Goal: Information Seeking & Learning: Learn about a topic

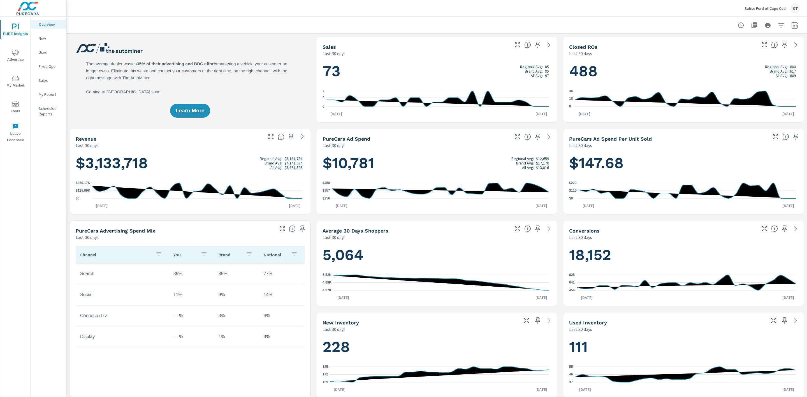
scroll to position [0, 0]
click at [13, 55] on icon "nav menu" at bounding box center [15, 52] width 7 height 7
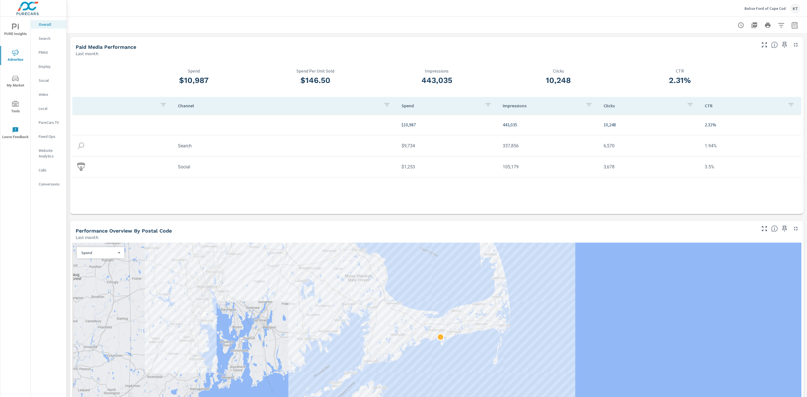
click at [42, 37] on p "Search" at bounding box center [50, 39] width 23 height 6
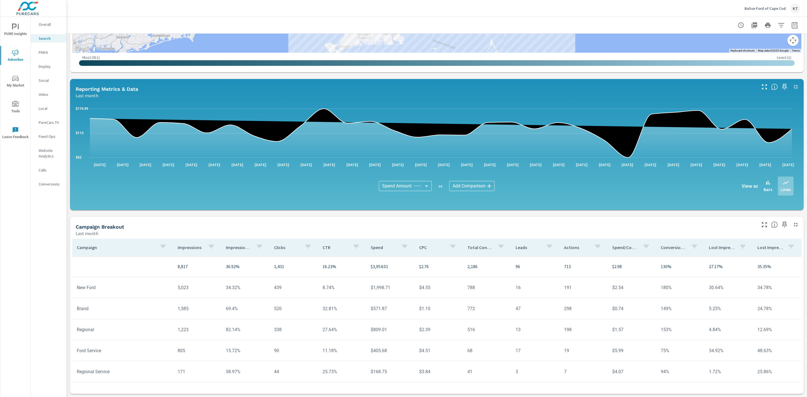
scroll to position [26, 3]
click at [18, 52] on icon "nav menu" at bounding box center [15, 52] width 7 height 7
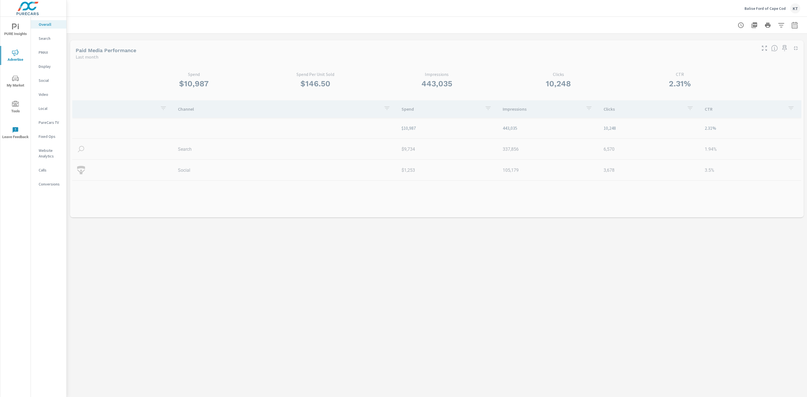
click at [19, 33] on span "PURE Insights" at bounding box center [15, 31] width 27 height 14
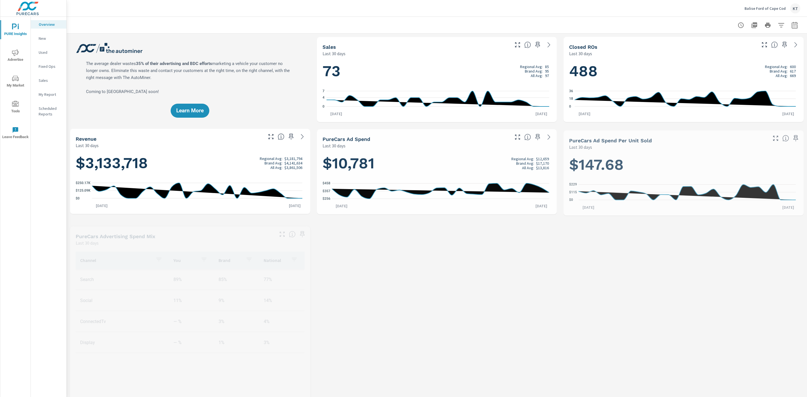
scroll to position [0, 0]
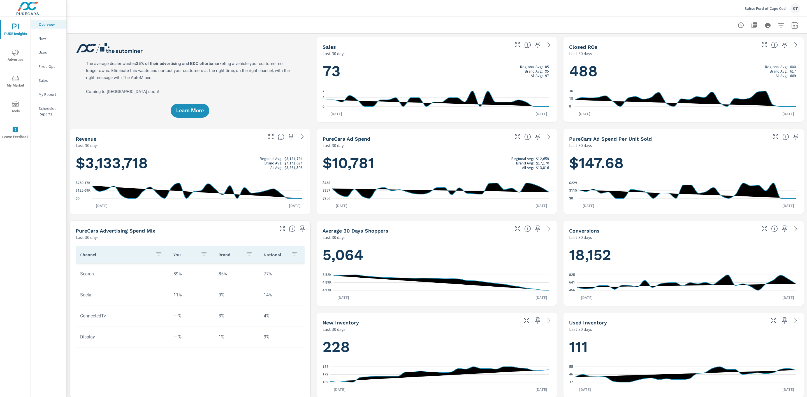
click at [15, 55] on icon "nav menu" at bounding box center [15, 52] width 7 height 6
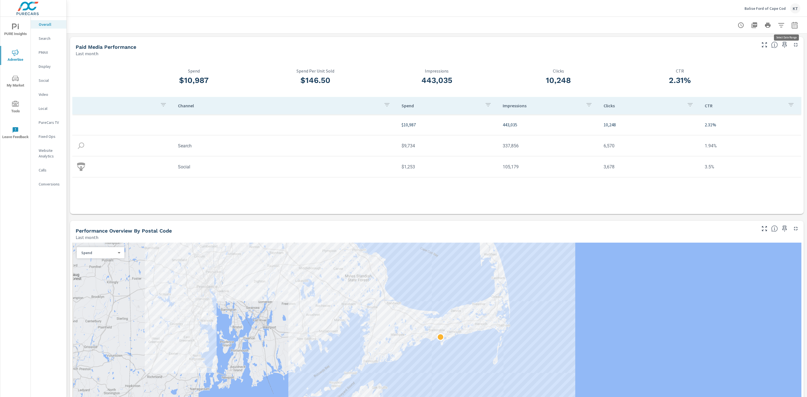
click at [791, 27] on icon "button" at bounding box center [794, 25] width 7 height 7
click at [752, 51] on select "Custom [DATE] Last week Last 7 days Last 14 days Last 30 days Last 45 days Last…" at bounding box center [743, 48] width 56 height 11
click at [715, 43] on select "Custom [DATE] Last week Last 7 days Last 14 days Last 30 days Last 45 days Last…" at bounding box center [743, 48] width 56 height 11
select select "custom"
click at [716, 70] on input "[DATE]" at bounding box center [728, 69] width 31 height 11
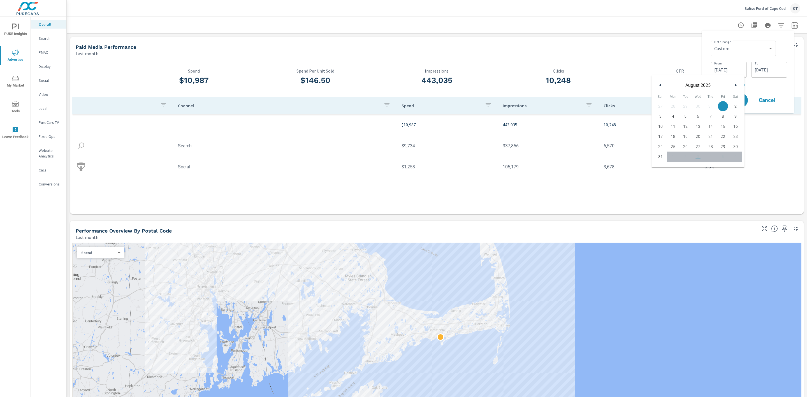
click at [717, 68] on input "[DATE]" at bounding box center [728, 69] width 31 height 11
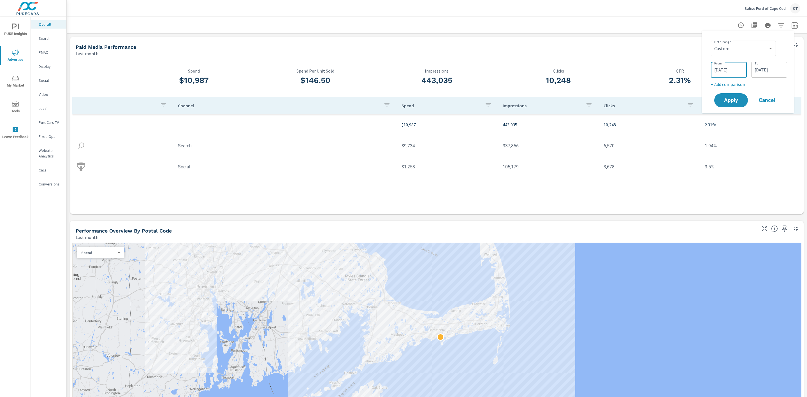
click at [717, 68] on input "[DATE]" at bounding box center [728, 69] width 31 height 11
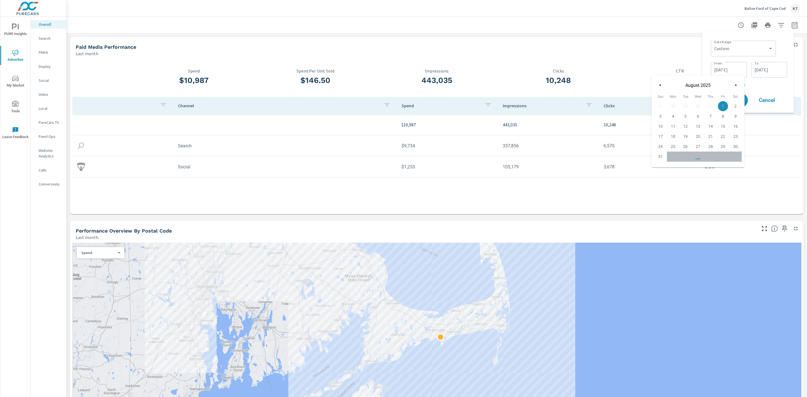
click at [660, 84] on icon "button" at bounding box center [659, 85] width 3 height 2
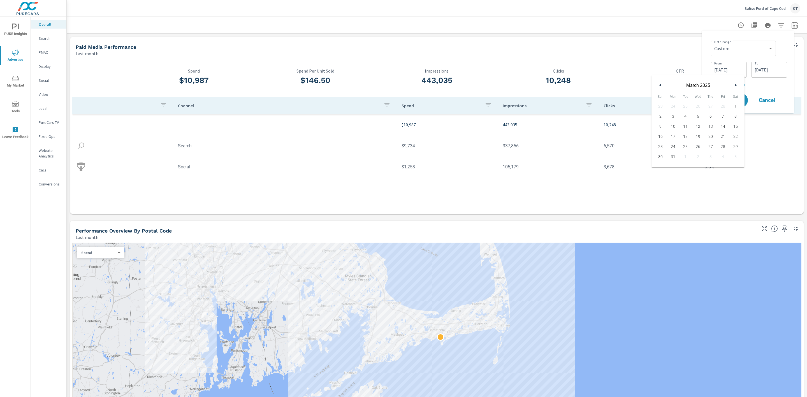
click at [660, 84] on icon "button" at bounding box center [659, 85] width 3 height 2
click at [697, 105] on span "1" at bounding box center [698, 106] width 13 height 7
type input "[DATE]"
click at [782, 108] on div "Apply Cancel" at bounding box center [749, 100] width 72 height 16
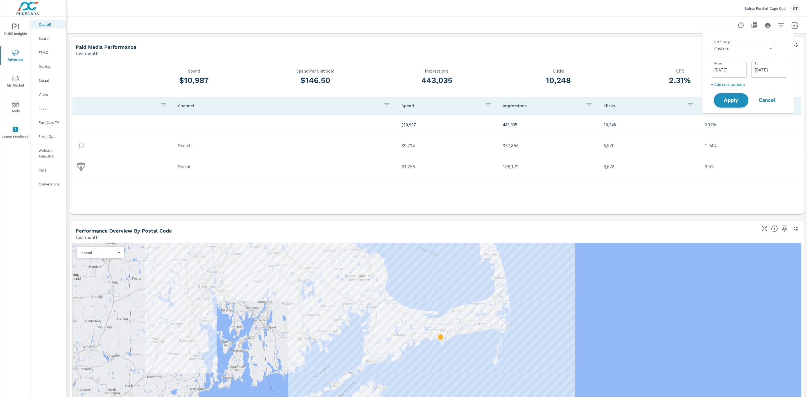
click at [731, 103] on span "Apply" at bounding box center [731, 100] width 23 height 5
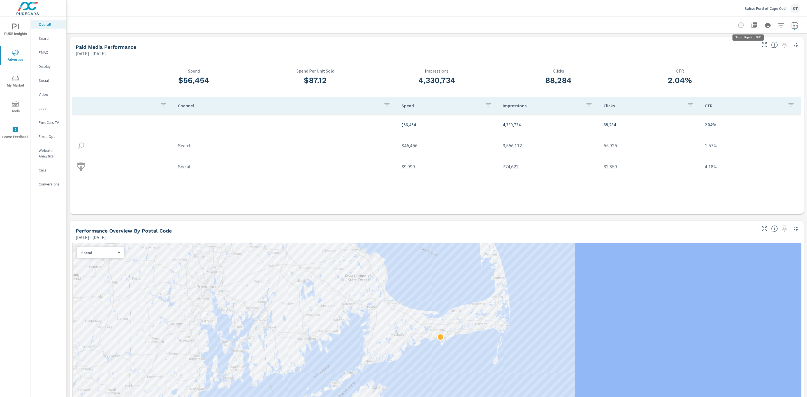
click at [751, 24] on icon "button" at bounding box center [754, 25] width 7 height 7
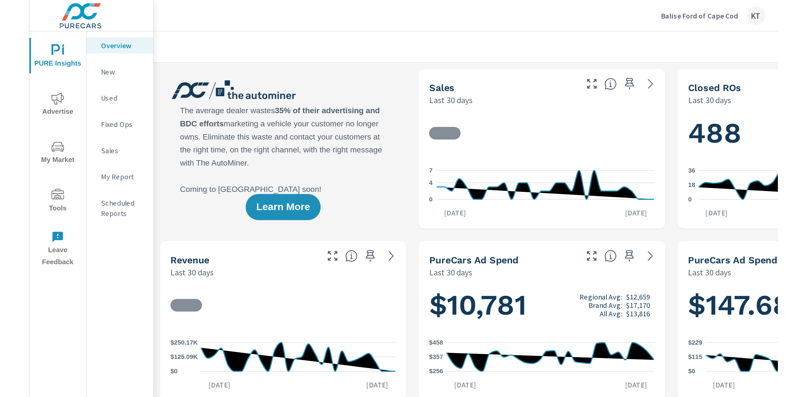
scroll to position [0, 0]
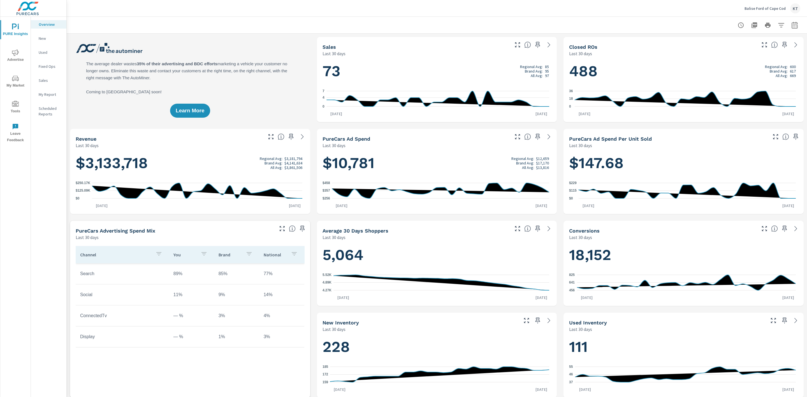
click at [15, 82] on span "My Market" at bounding box center [15, 82] width 27 height 14
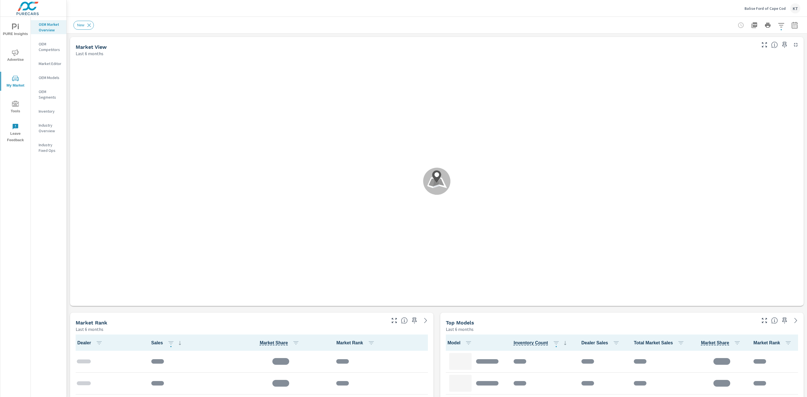
click at [791, 25] on icon "button" at bounding box center [794, 25] width 7 height 7
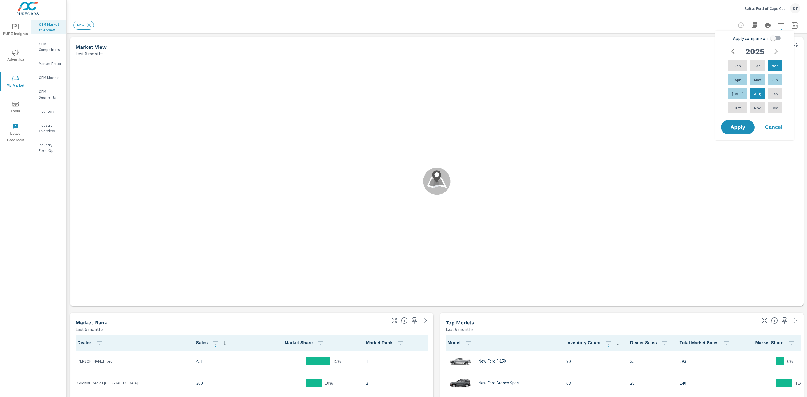
scroll to position [0, 0]
click at [791, 24] on icon "button" at bounding box center [794, 25] width 7 height 7
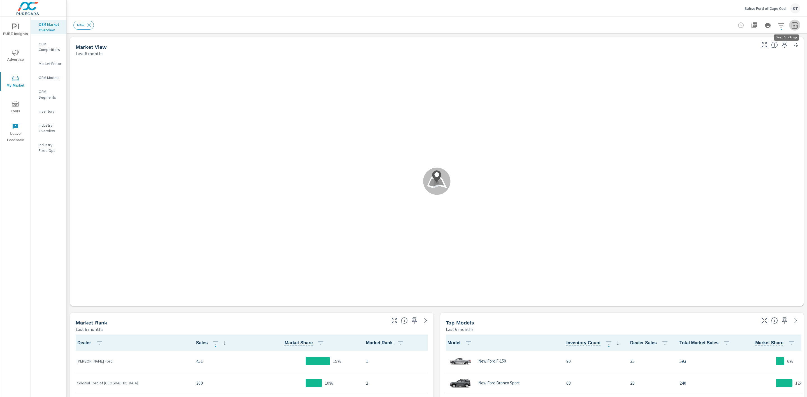
click at [792, 24] on icon "button" at bounding box center [795, 25] width 6 height 7
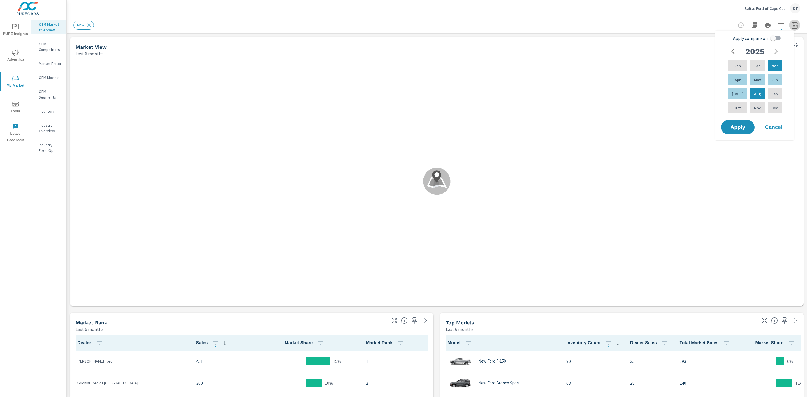
click at [792, 24] on icon "button" at bounding box center [795, 25] width 6 height 7
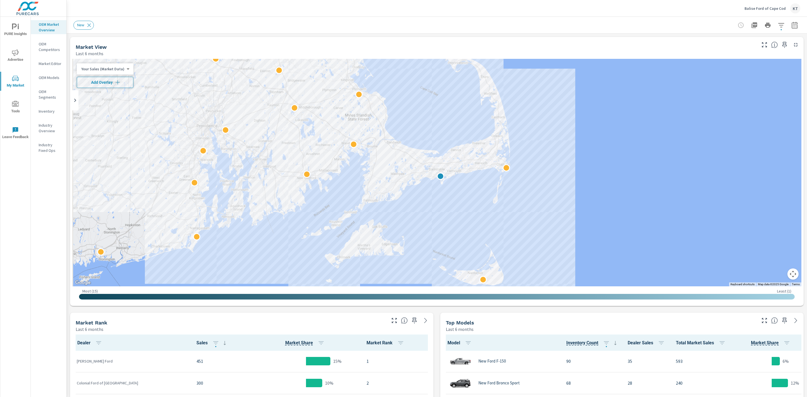
click at [90, 84] on span "Add Overlay" at bounding box center [105, 83] width 52 height 6
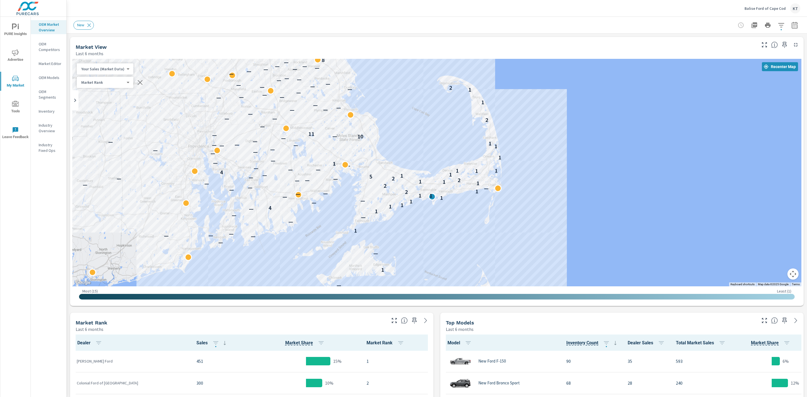
drag, startPoint x: 711, startPoint y: 124, endPoint x: 702, endPoint y: 146, distance: 22.9
click at [702, 146] on div "— 2 — 1 — — — — — — 1 — — — 1 — 4 1 1 — 1 — 1 — 1 1 — — 2 1 — — — 2 — — 1 1 1 —…" at bounding box center [436, 173] width 729 height 228
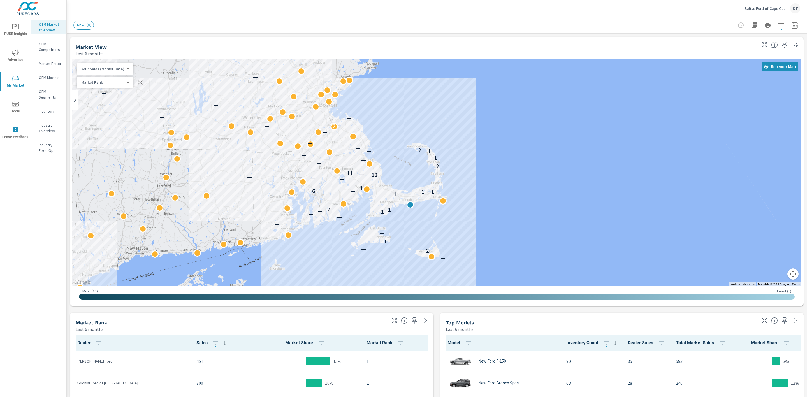
drag, startPoint x: 625, startPoint y: 227, endPoint x: 501, endPoint y: 220, distance: 123.5
click at [501, 220] on div "— — — — 2 — 1 — — — — — 1 — 4 1 — — — 1 1 1 — 6 1 — — — — 10 — 11 — 2 — — — 1 —…" at bounding box center [583, 316] width 538 height 303
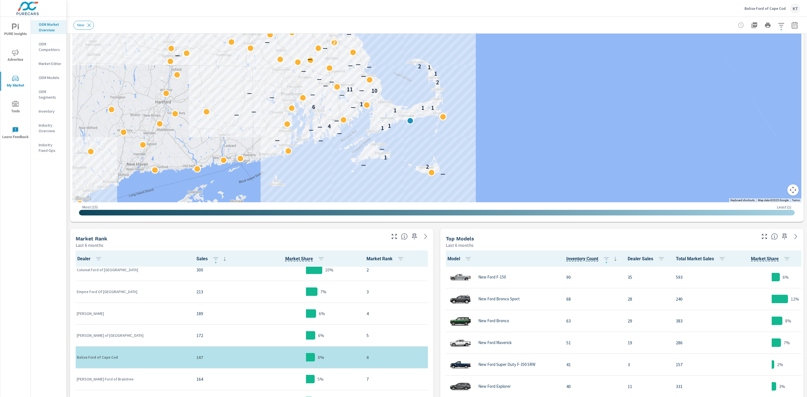
scroll to position [42, 0]
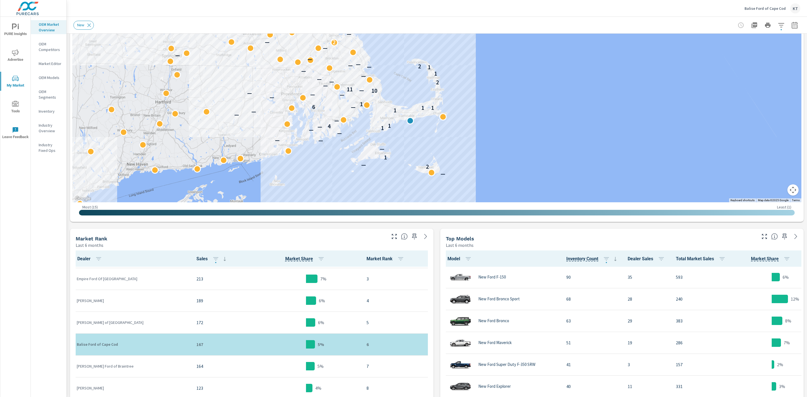
scroll to position [0, 0]
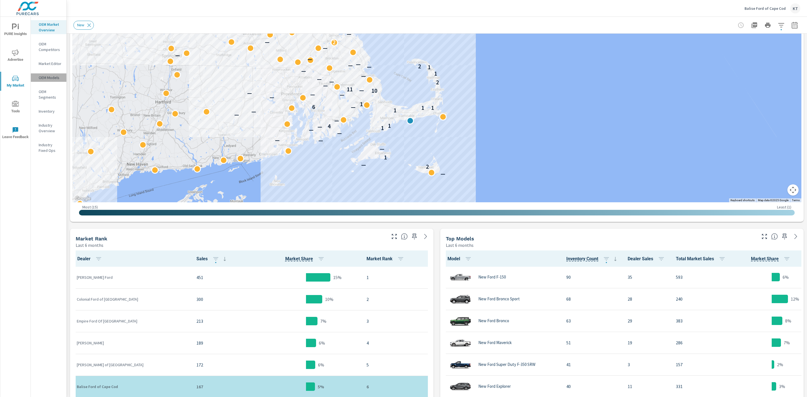
click at [48, 77] on p "OEM Models" at bounding box center [50, 78] width 23 height 6
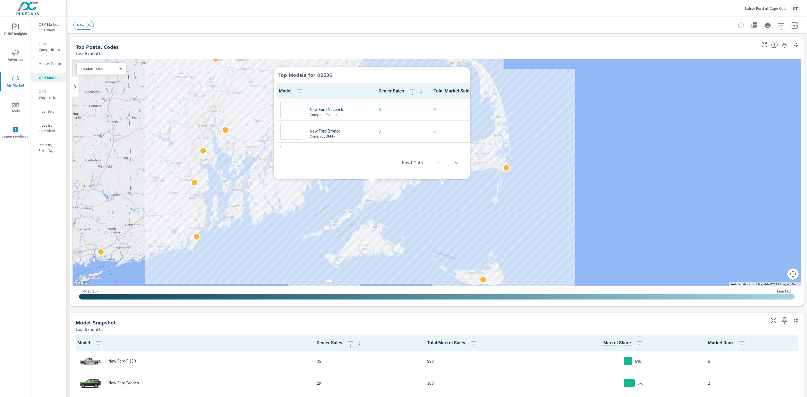
scroll to position [0, 0]
click at [372, 186] on div at bounding box center [436, 173] width 729 height 228
click at [457, 161] on icon "scroll to bottom" at bounding box center [456, 162] width 7 height 7
drag, startPoint x: 422, startPoint y: 146, endPoint x: 322, endPoint y: 150, distance: 99.8
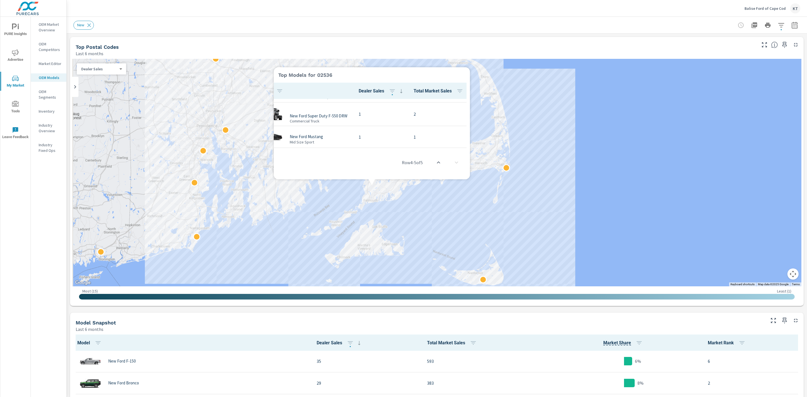
click at [322, 150] on div "Row 4 - 5 of 5" at bounding box center [372, 163] width 196 height 34
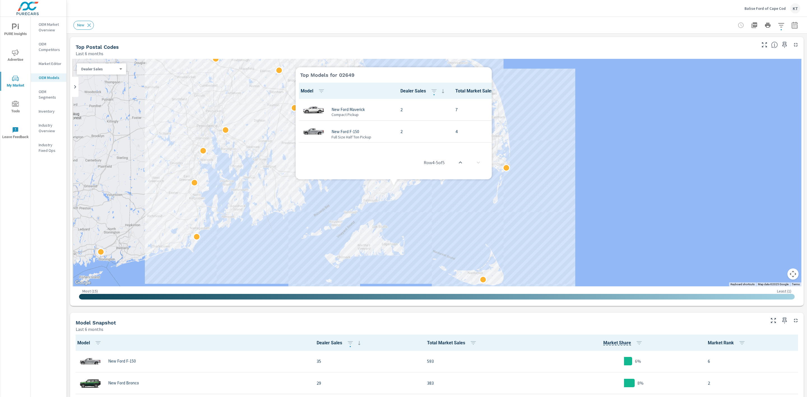
scroll to position [66, 0]
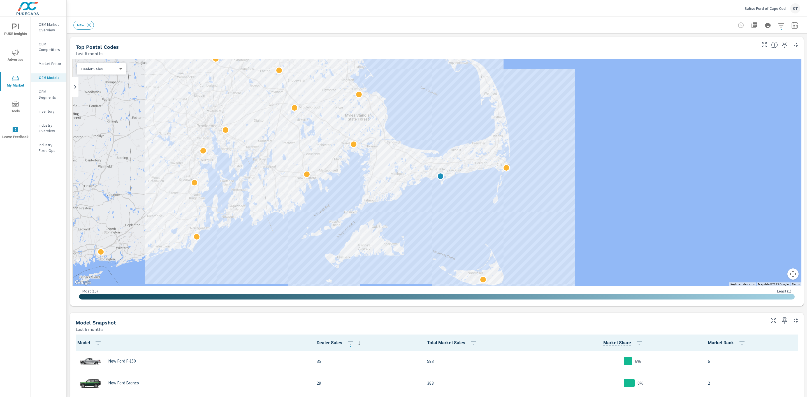
click at [465, 276] on div at bounding box center [706, 324] width 538 height 303
click at [52, 147] on p "Industry Fixed Ops" at bounding box center [50, 147] width 23 height 11
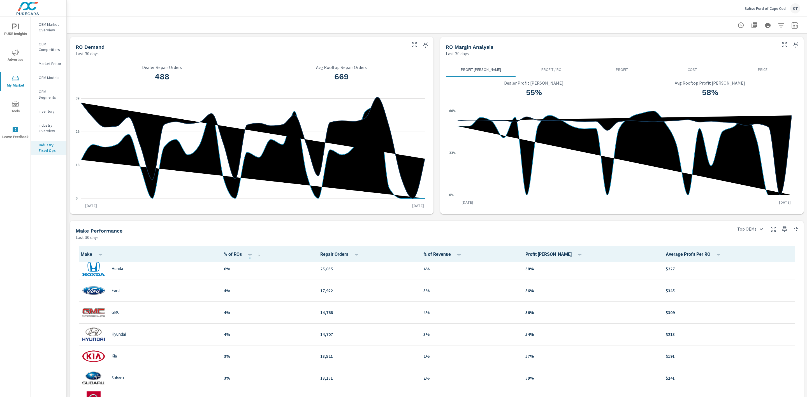
scroll to position [84, 0]
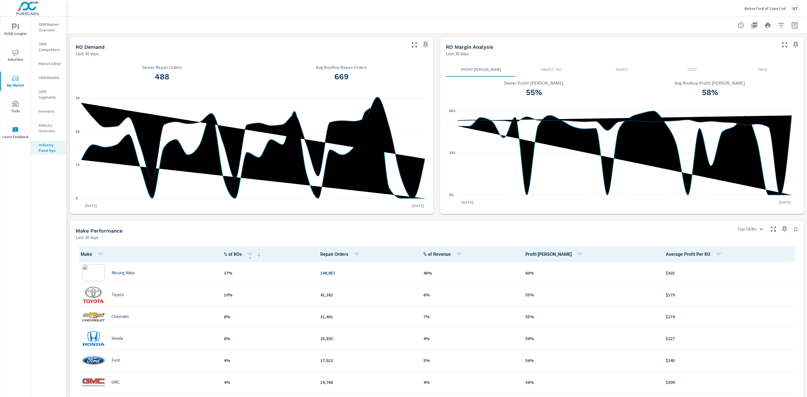
click at [15, 54] on icon "nav menu" at bounding box center [15, 52] width 7 height 7
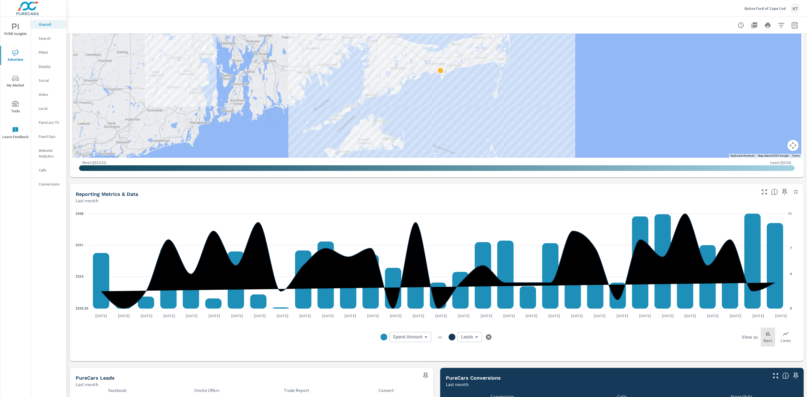
scroll to position [262, 0]
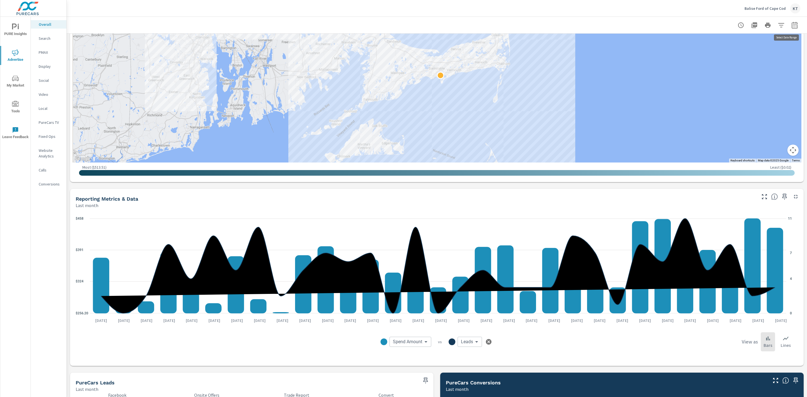
click at [791, 24] on icon "button" at bounding box center [794, 25] width 7 height 7
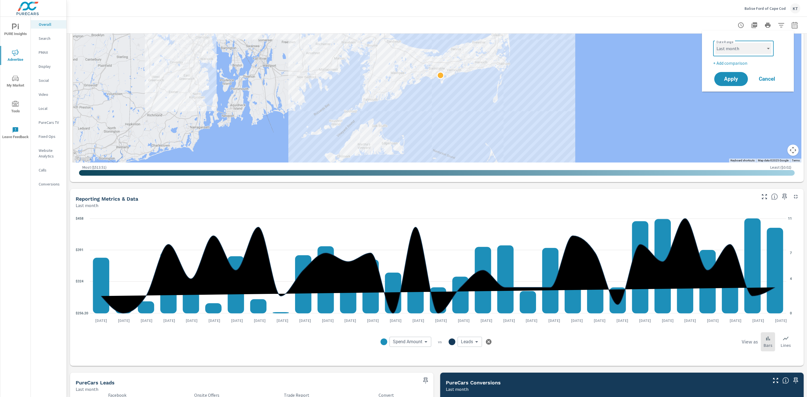
click at [736, 50] on select "Custom [DATE] Last week Last 7 days Last 14 days Last 30 days Last 45 days Last…" at bounding box center [743, 48] width 56 height 11
click at [715, 43] on select "Custom [DATE] Last week Last 7 days Last 14 days Last 30 days Last 45 days Last…" at bounding box center [743, 48] width 56 height 11
select select "custom"
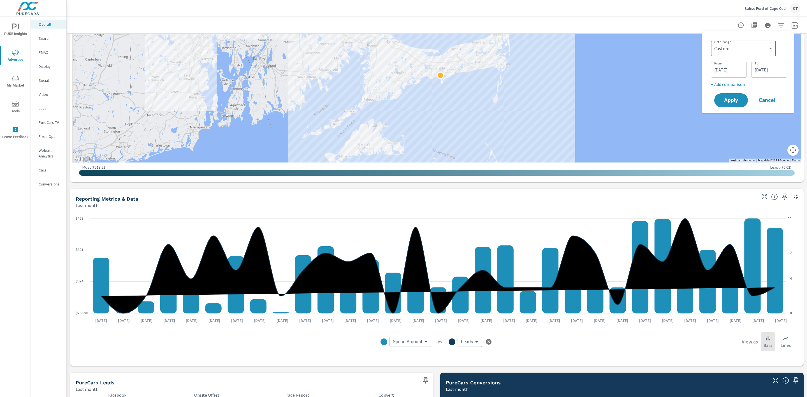
click at [717, 72] on input "[DATE]" at bounding box center [728, 69] width 31 height 11
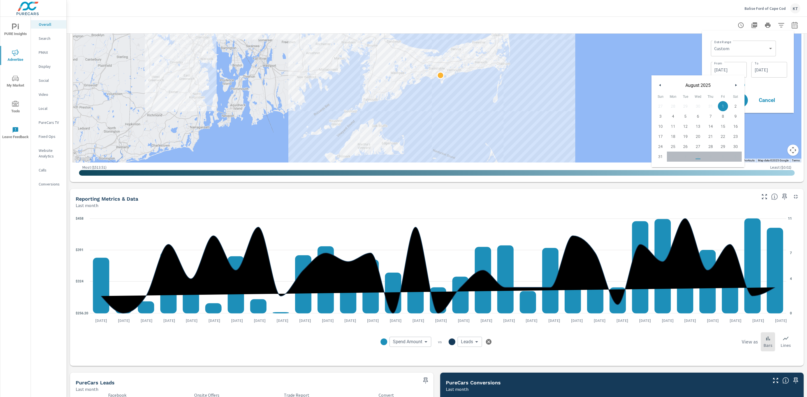
click at [658, 84] on icon "button" at bounding box center [659, 85] width 3 height 2
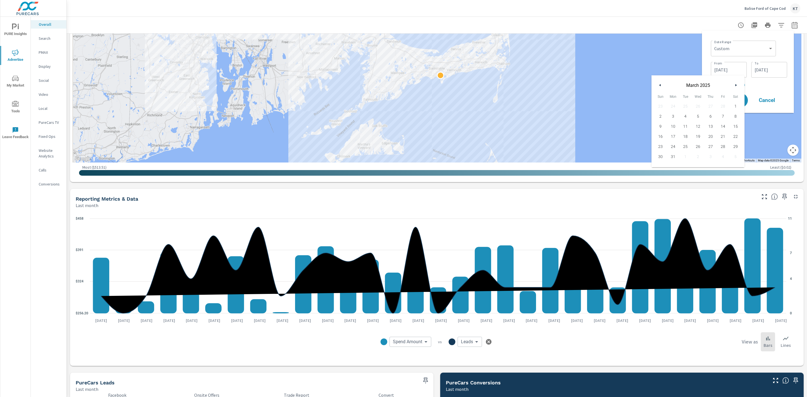
click at [658, 84] on icon "button" at bounding box center [659, 85] width 3 height 2
click at [698, 104] on span "1" at bounding box center [698, 106] width 13 height 7
type input "[DATE]"
click at [786, 84] on p "+ Add comparison" at bounding box center [749, 84] width 76 height 7
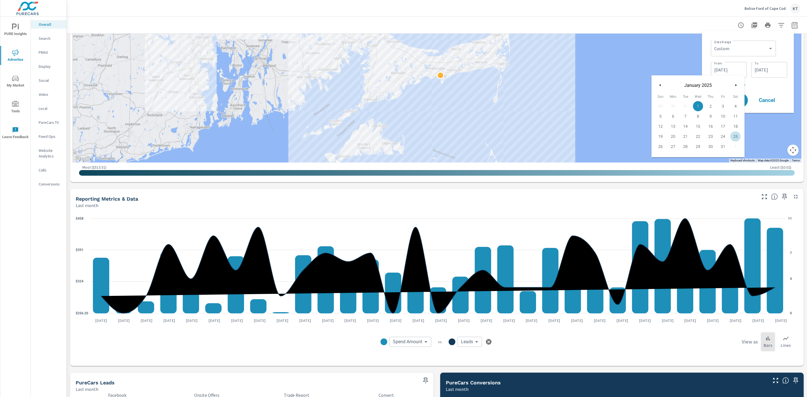
select select "Previous period"
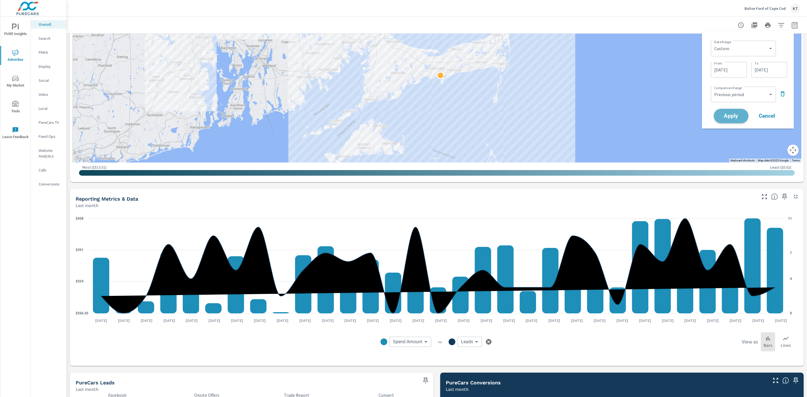
click at [727, 116] on span "Apply" at bounding box center [731, 115] width 23 height 5
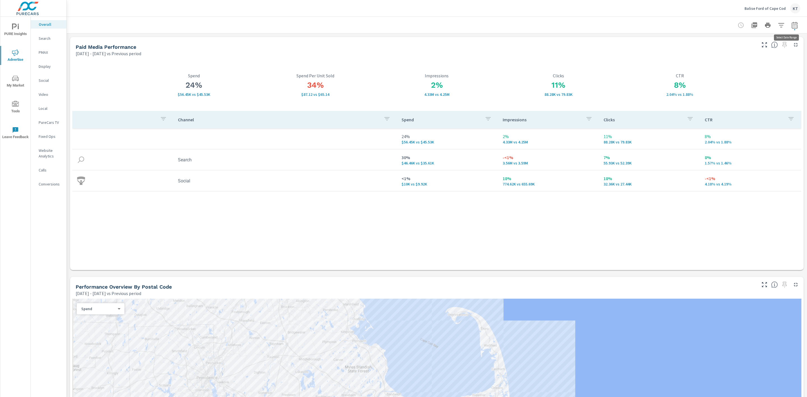
click at [791, 25] on icon "button" at bounding box center [794, 25] width 7 height 7
select select "Previous period"
click at [772, 94] on select "Custom Previous period Previous month Previous year" at bounding box center [743, 94] width 61 height 11
click at [713, 89] on select "Custom Previous period Previous month Previous year" at bounding box center [743, 94] width 61 height 11
click at [736, 120] on button "Apply" at bounding box center [731, 116] width 35 height 15
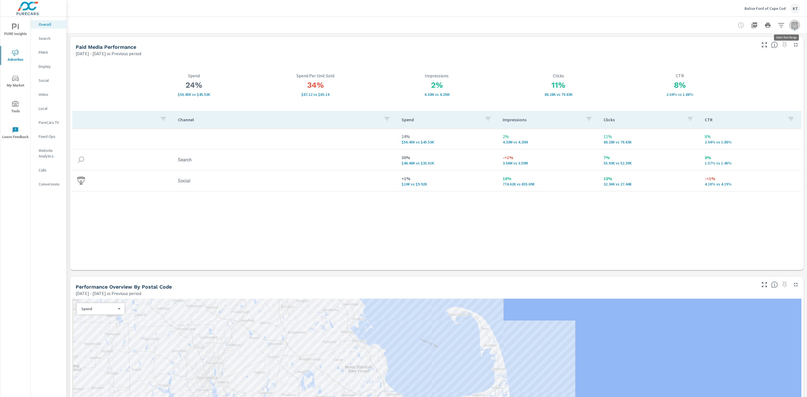
click at [791, 26] on icon "button" at bounding box center [794, 25] width 7 height 7
click at [760, 96] on select "Custom Previous period Previous month Previous year" at bounding box center [743, 94] width 61 height 11
click at [713, 89] on select "Custom Previous period Previous month Previous year" at bounding box center [743, 94] width 61 height 11
select select "Previous year"
click at [739, 120] on button "Apply" at bounding box center [731, 116] width 35 height 15
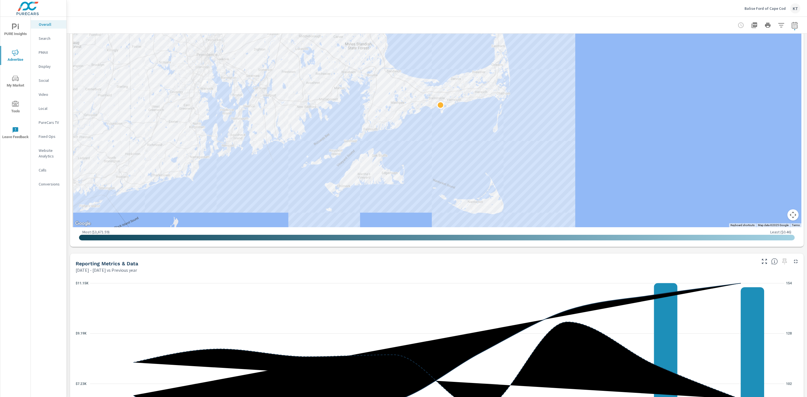
scroll to position [197, 0]
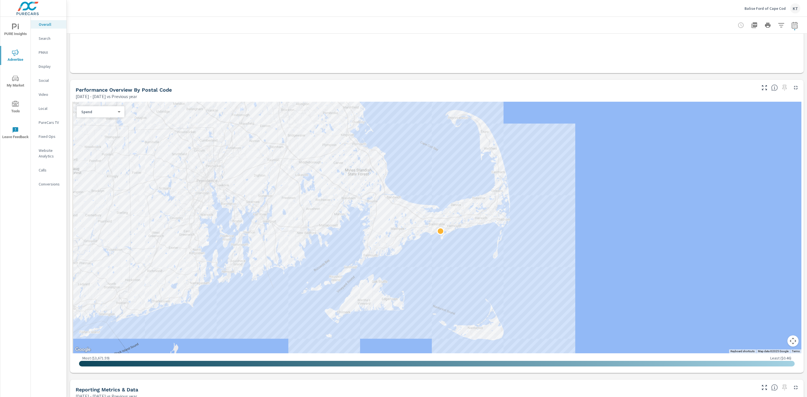
click at [43, 36] on p "Search" at bounding box center [50, 39] width 23 height 6
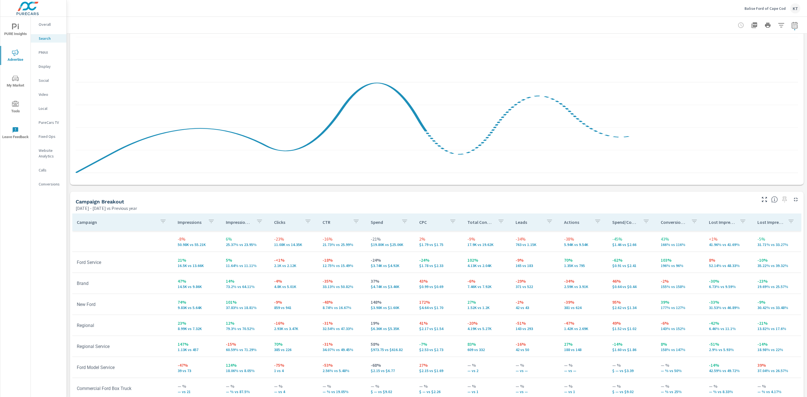
scroll to position [416, 0]
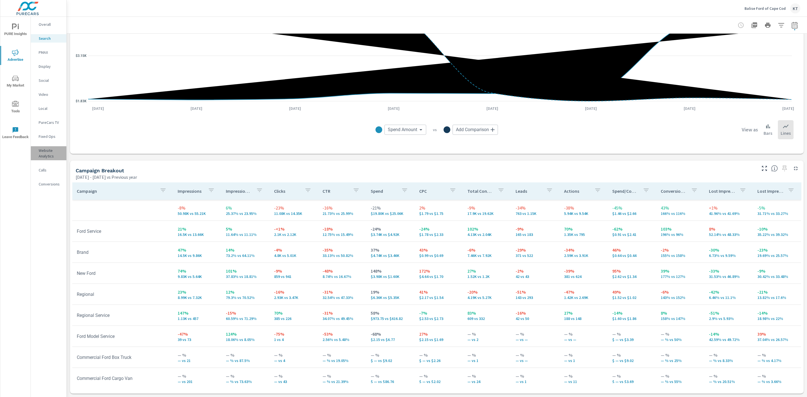
click at [57, 156] on p "Website Analytics" at bounding box center [50, 153] width 23 height 11
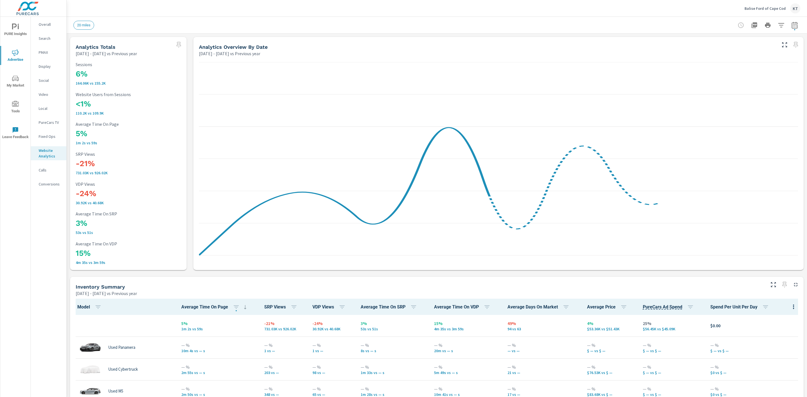
scroll to position [0, 0]
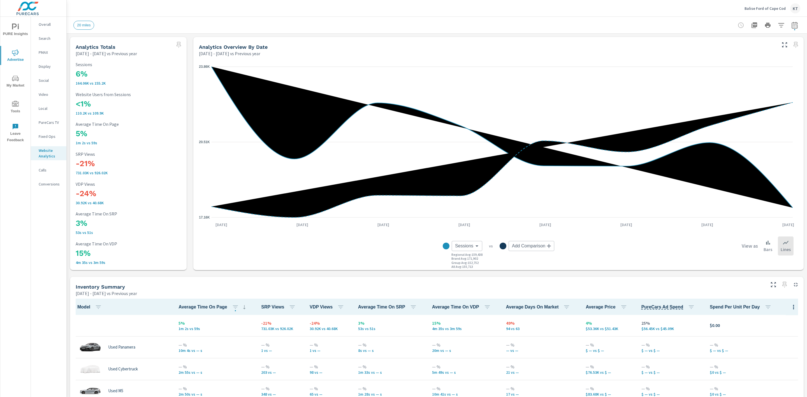
click at [19, 32] on span "PURE Insights" at bounding box center [15, 31] width 27 height 14
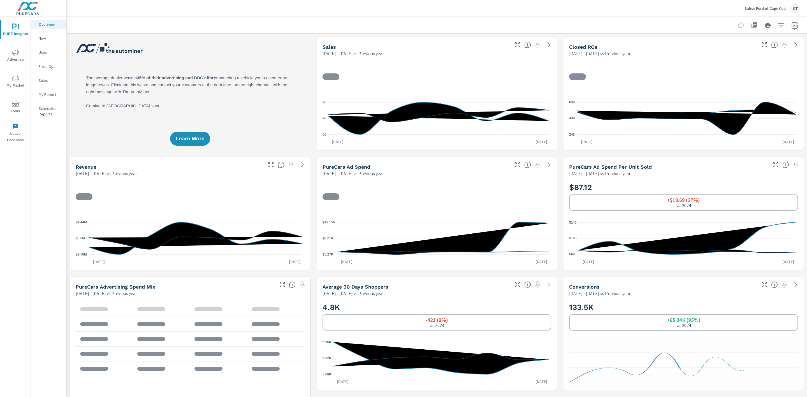
scroll to position [0, 0]
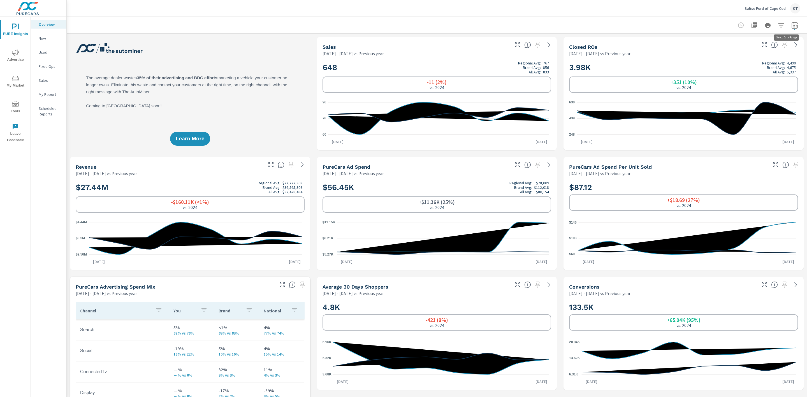
click at [793, 25] on icon "button" at bounding box center [795, 26] width 4 height 2
select select "Previous year"
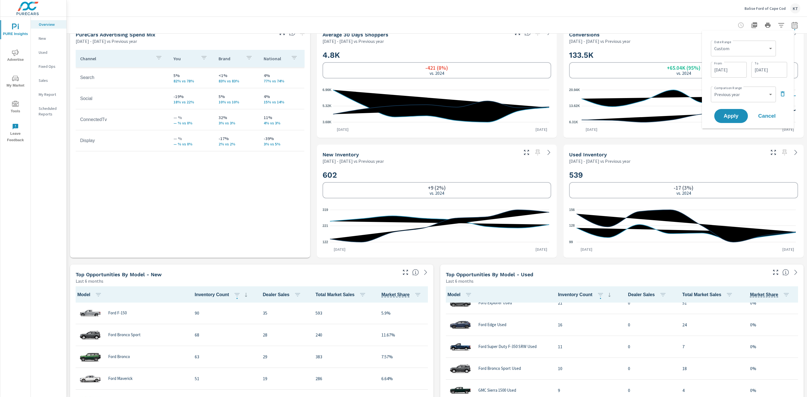
scroll to position [126, 0]
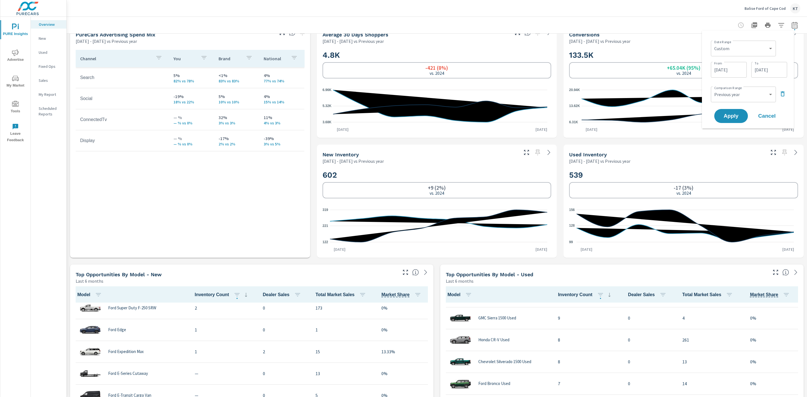
scroll to position [168, 0]
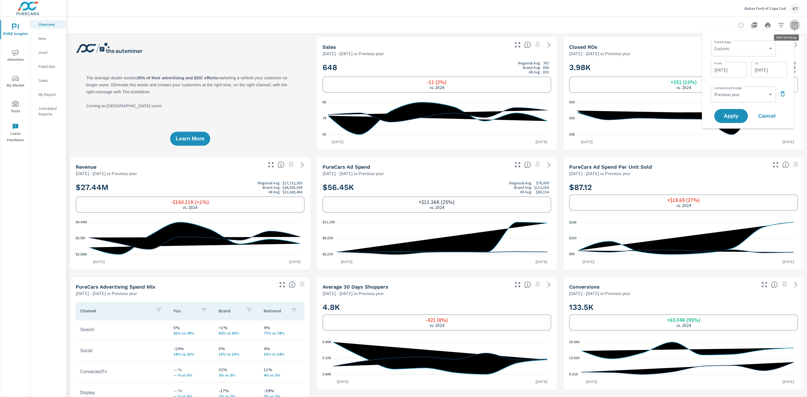
click at [791, 25] on icon "button" at bounding box center [794, 25] width 7 height 7
click at [791, 28] on icon "button" at bounding box center [794, 25] width 7 height 7
select select "Previous year"
click at [746, 49] on select "Custom [DATE] Last week Last 7 days Last 14 days Last 30 days Last 45 days Last…" at bounding box center [743, 48] width 61 height 11
click at [713, 43] on select "Custom [DATE] Last week Last 7 days Last 14 days Last 30 days Last 45 days Last…" at bounding box center [743, 48] width 61 height 11
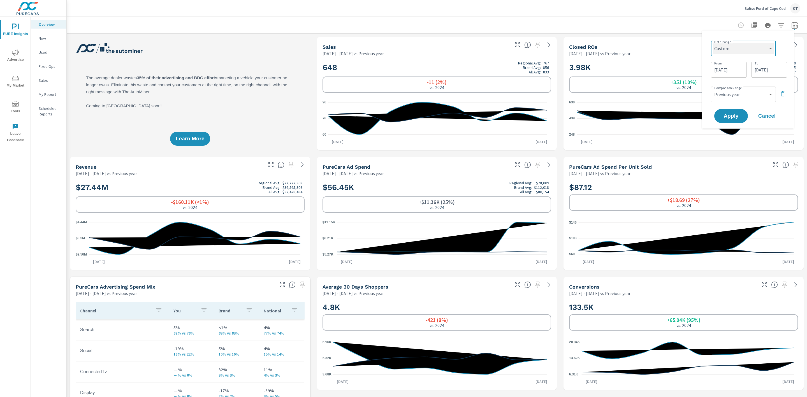
select select "Last 30 days"
click at [723, 95] on span "Apply" at bounding box center [731, 94] width 23 height 5
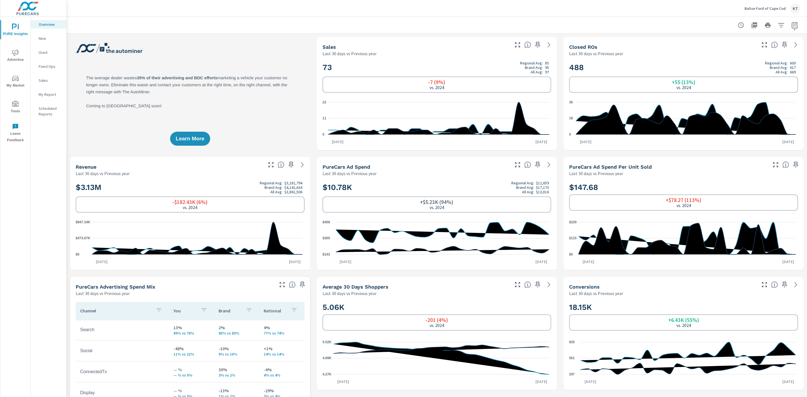
click at [789, 29] on button "button" at bounding box center [794, 25] width 11 height 11
select select "Last 30 days"
select select "Previous year"
click at [780, 73] on icon "button" at bounding box center [780, 72] width 7 height 7
click at [734, 79] on span "Apply" at bounding box center [731, 79] width 23 height 5
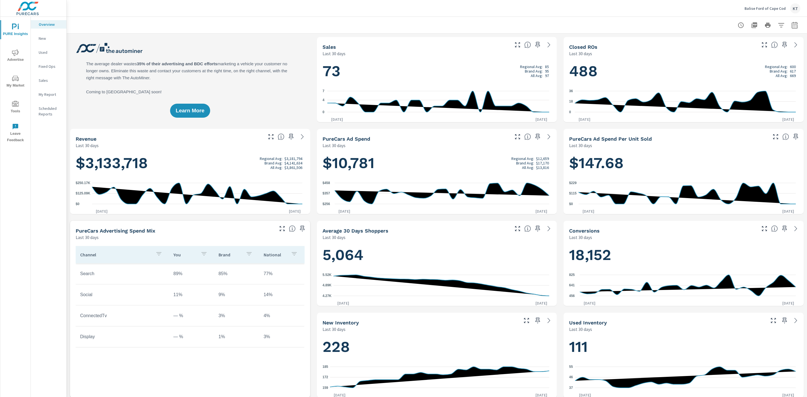
click at [19, 82] on span "My Market" at bounding box center [15, 82] width 27 height 14
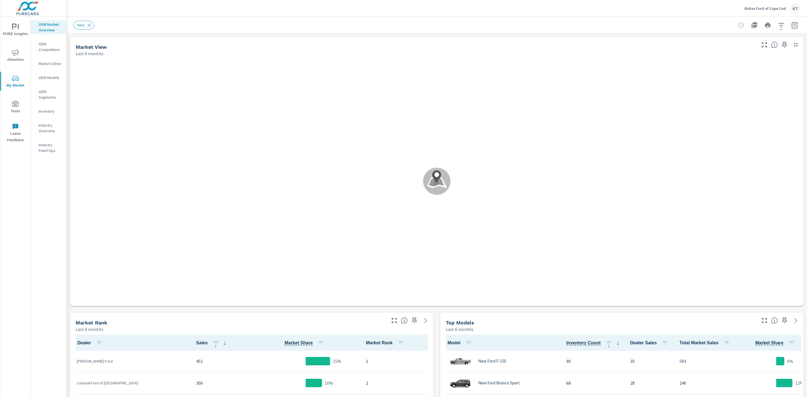
scroll to position [0, 0]
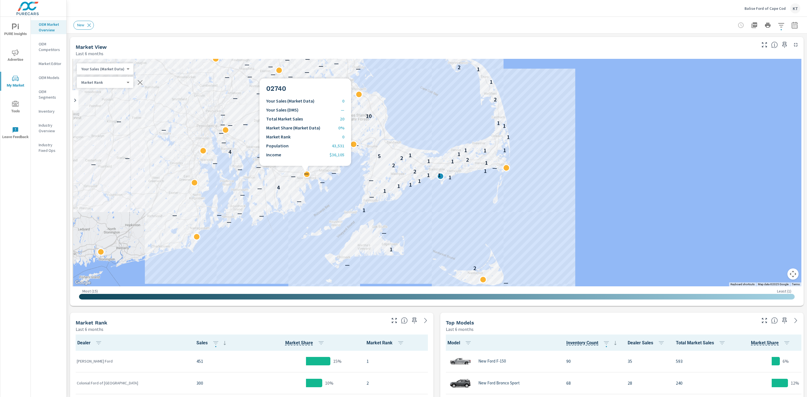
click at [305, 173] on p "—" at bounding box center [306, 173] width 5 height 7
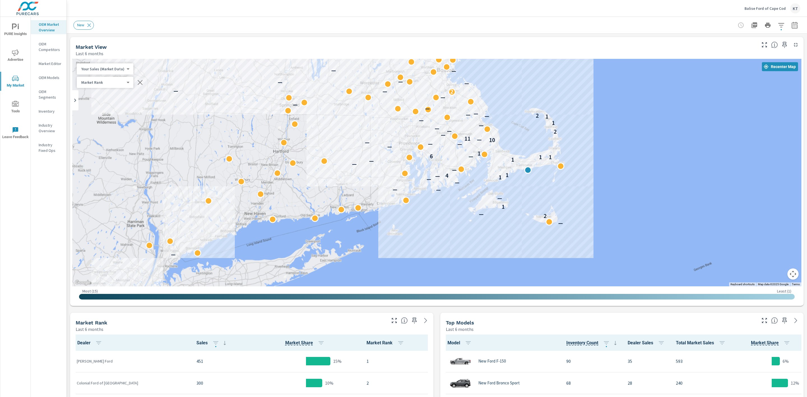
click at [6, 57] on span "Advertise" at bounding box center [15, 56] width 27 height 14
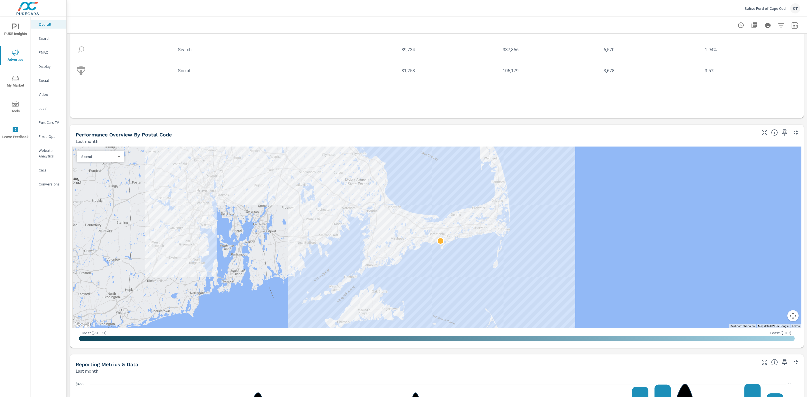
scroll to position [94, 0]
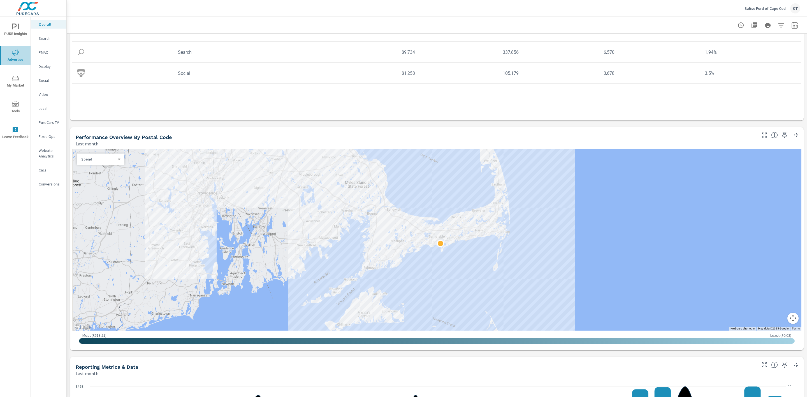
click at [15, 54] on icon "nav menu" at bounding box center [15, 52] width 7 height 7
click at [103, 161] on body "PURE Insights Advertise My Market Tools Leave Feedback Overall Search PMAX Disp…" at bounding box center [403, 198] width 807 height 397
click at [91, 157] on li "Spend" at bounding box center [98, 158] width 43 height 9
click at [103, 163] on div "Spend 0 ​" at bounding box center [101, 159] width 48 height 11
click at [91, 161] on body "PURE Insights Advertise My Market Tools Leave Feedback Overall Search PMAX Disp…" at bounding box center [403, 198] width 807 height 397
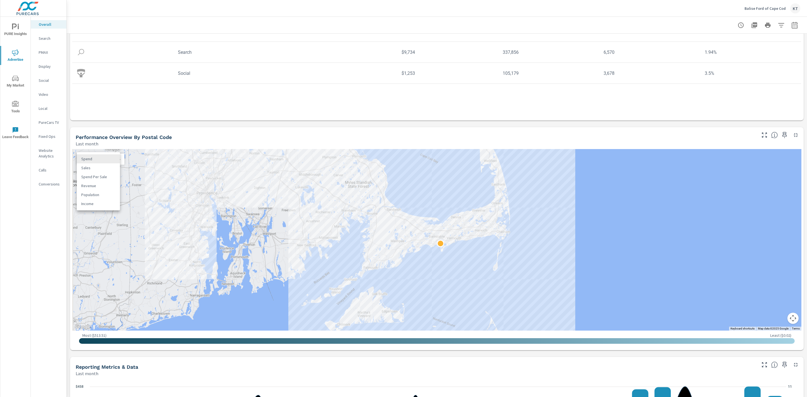
click at [101, 156] on li "Spend" at bounding box center [98, 158] width 43 height 9
click at [13, 82] on icon "nav menu" at bounding box center [15, 78] width 7 height 7
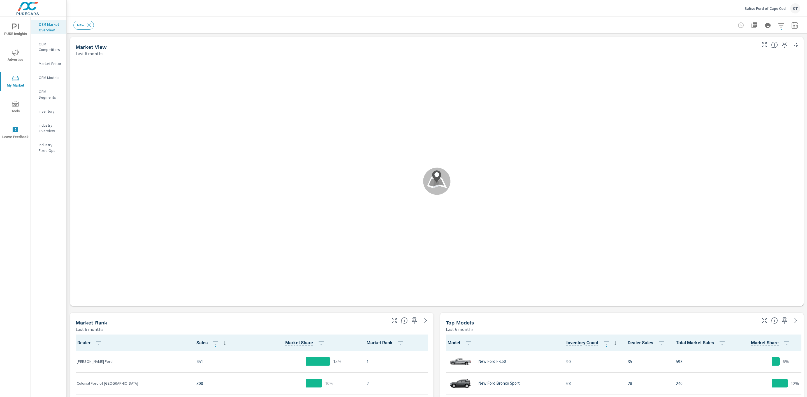
scroll to position [0, 0]
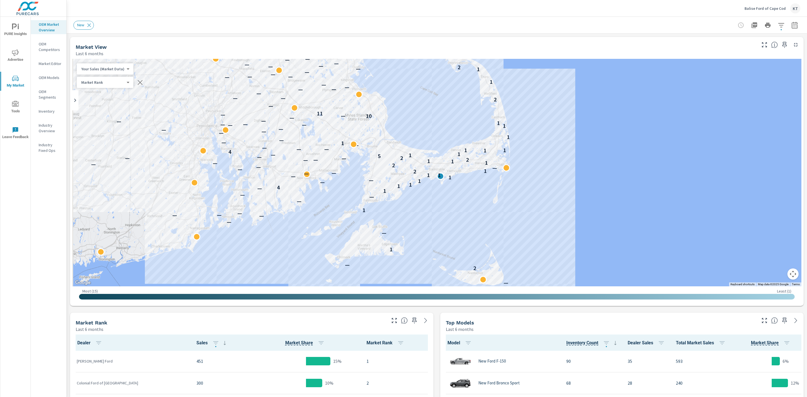
click at [117, 69] on body "PURE Insights Advertise My Market Tools Leave Feedback OEM Market Overview OEM …" at bounding box center [403, 198] width 807 height 397
click at [117, 69] on li "Your Sales (Market Data)" at bounding box center [104, 68] width 55 height 9
click at [110, 86] on div "Market Rank 4 ​" at bounding box center [105, 82] width 57 height 11
click at [111, 82] on body "PURE Insights Advertise My Market Tools Leave Feedback OEM Market Overview OEM …" at bounding box center [403, 198] width 807 height 397
click at [111, 82] on li "Market Rank" at bounding box center [104, 82] width 55 height 9
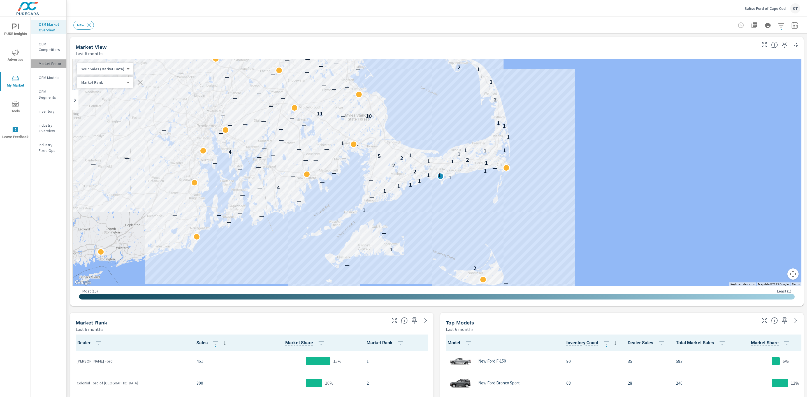
click at [46, 64] on p "Market Editor" at bounding box center [50, 64] width 23 height 6
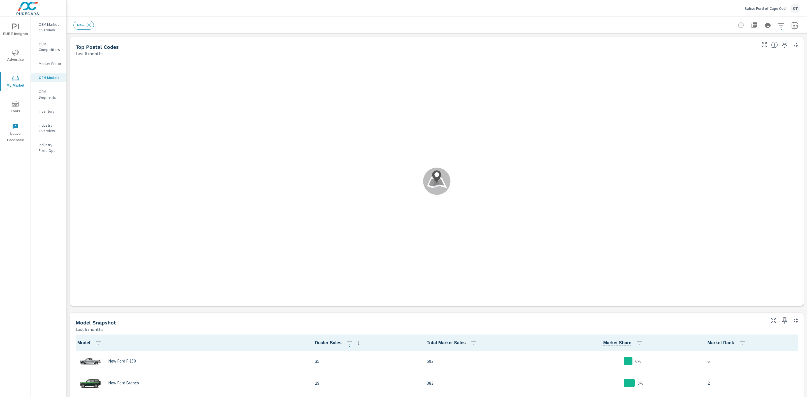
scroll to position [0, 0]
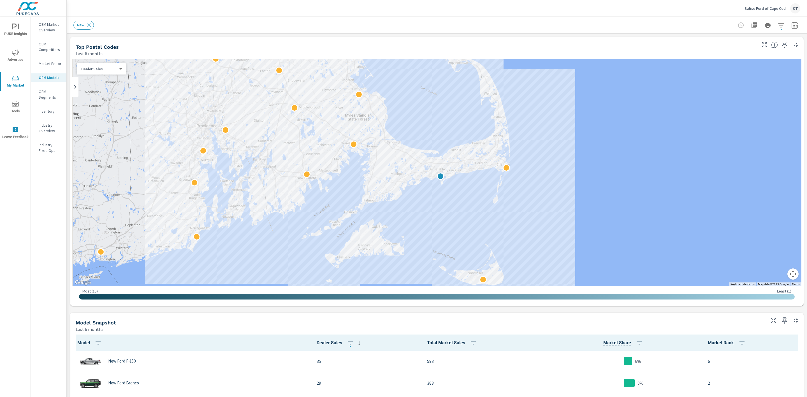
click at [39, 91] on p "OEM Segments" at bounding box center [50, 94] width 23 height 11
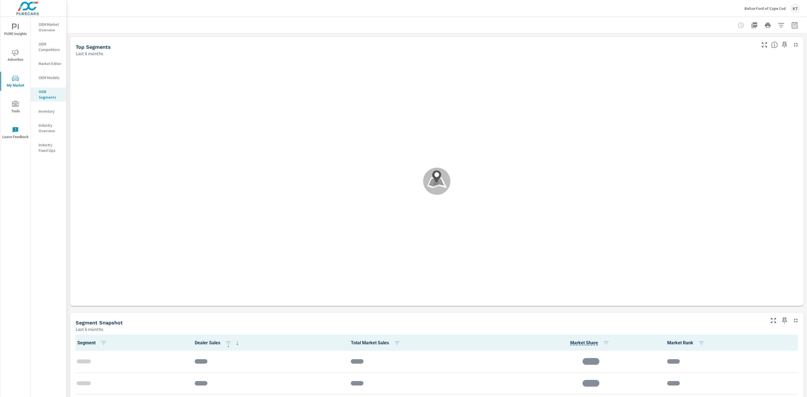
click at [46, 127] on p "Industry Overview" at bounding box center [50, 127] width 23 height 11
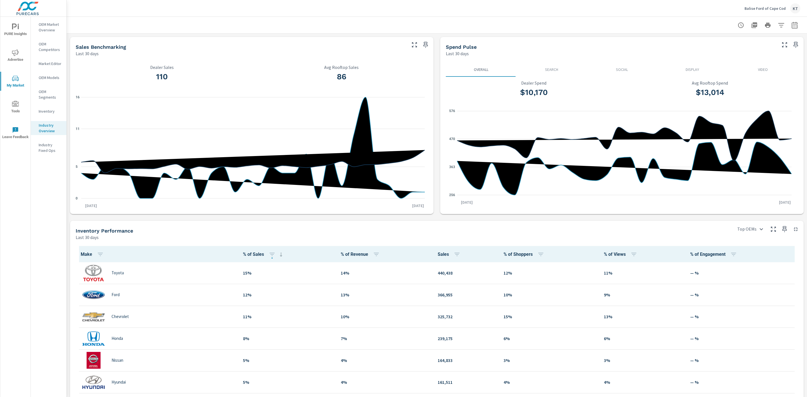
scroll to position [0, 0]
drag, startPoint x: 722, startPoint y: 303, endPoint x: 752, endPoint y: 307, distance: 29.6
click at [631, 235] on div "Last 30 days" at bounding box center [403, 237] width 654 height 7
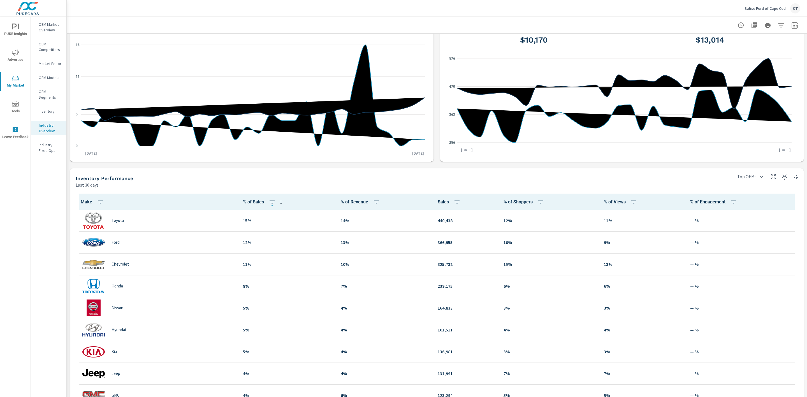
scroll to position [0, 0]
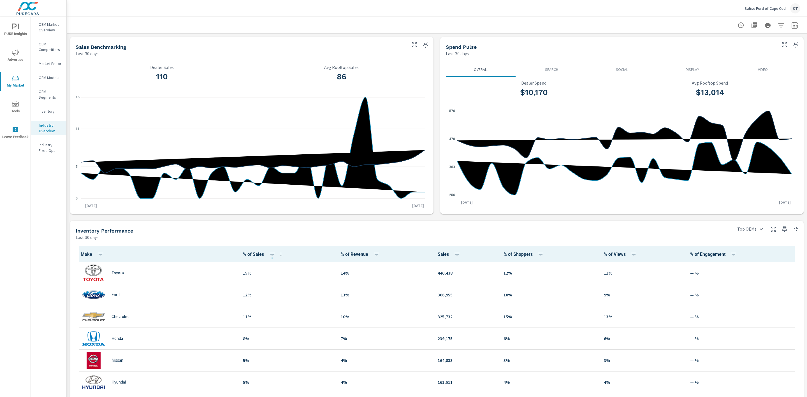
click at [45, 31] on p "OEM Market Overview" at bounding box center [50, 27] width 23 height 11
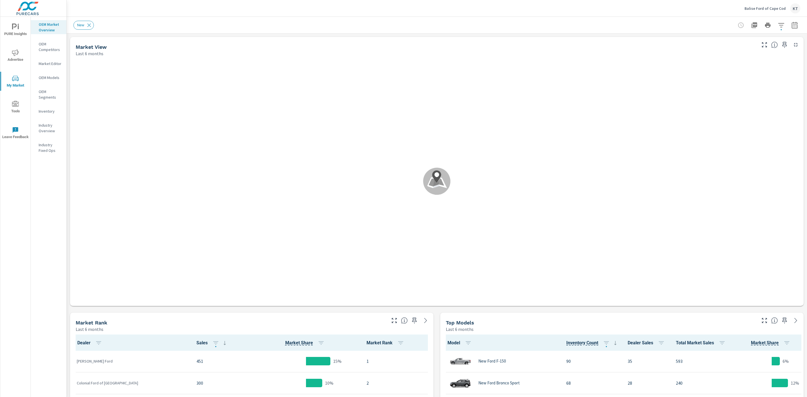
scroll to position [0, 0]
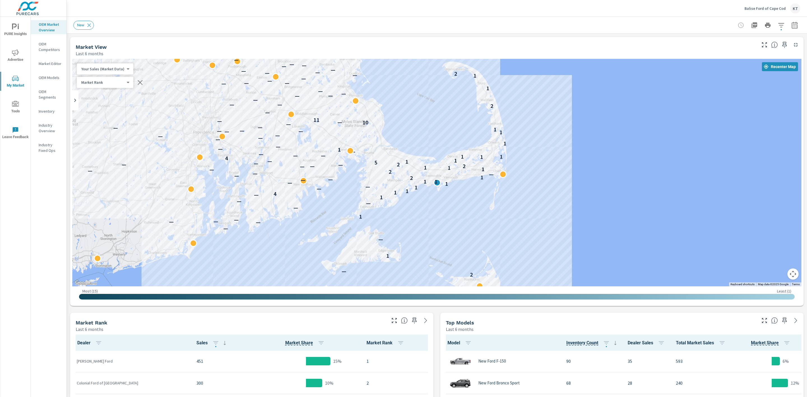
drag, startPoint x: 594, startPoint y: 161, endPoint x: 590, endPoint y: 170, distance: 10.2
click at [590, 170] on div "— 2 — 1 — — — — — — 1 — — — 1 — 4 1 1 — 1 — 1 — 1 1 — — 2 1 — — — 2 — — 1 1 1 —…" at bounding box center [436, 173] width 729 height 228
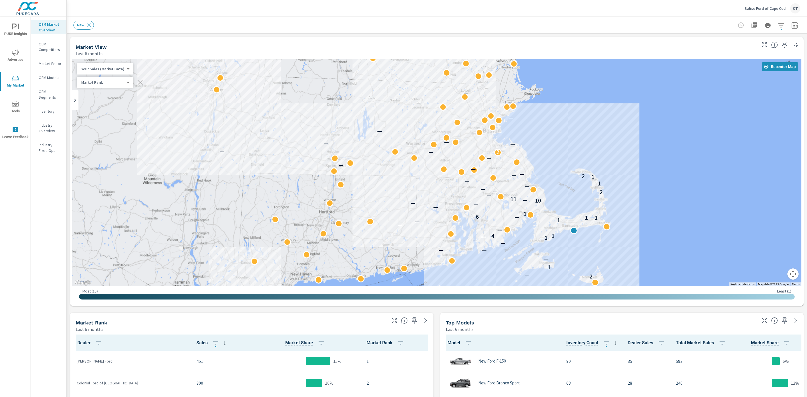
click at [17, 60] on span "Advertise" at bounding box center [15, 56] width 27 height 14
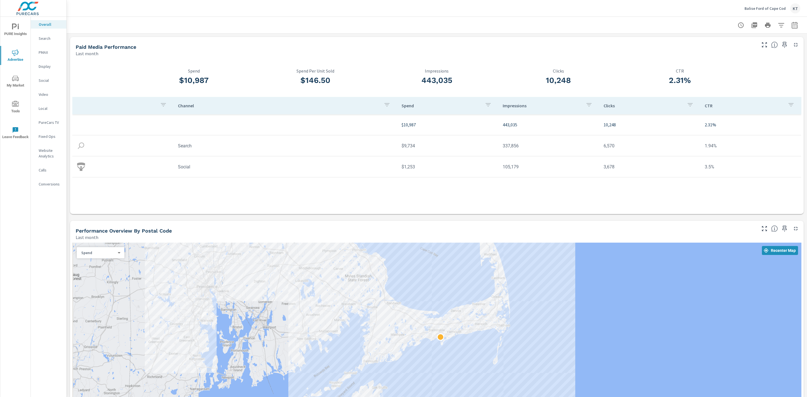
click at [18, 86] on span "My Market" at bounding box center [15, 82] width 27 height 14
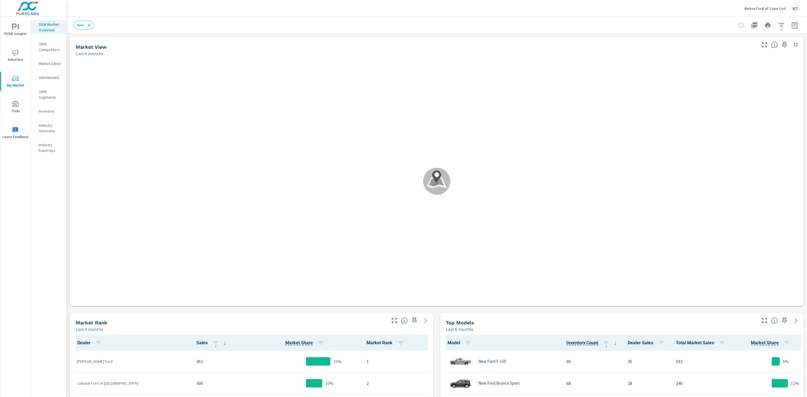
scroll to position [0, 0]
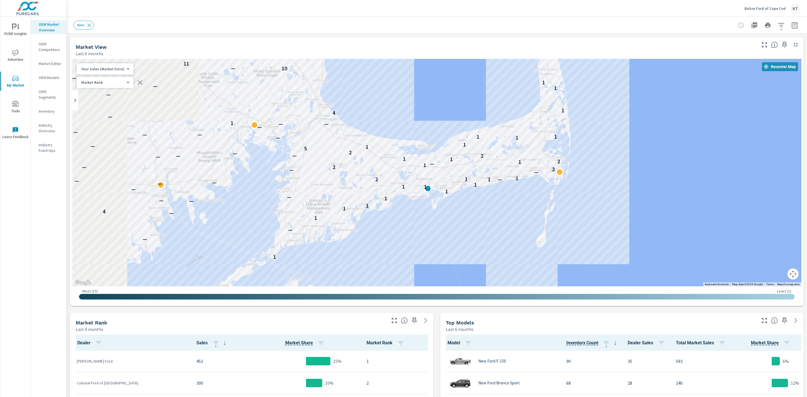
drag, startPoint x: 341, startPoint y: 186, endPoint x: 460, endPoint y: 295, distance: 160.7
click at [460, 295] on div "← Move left → Move right ↑ Move up ↓ Move down + Zoom in - Zoom out Home Jump l…" at bounding box center [436, 181] width 729 height 245
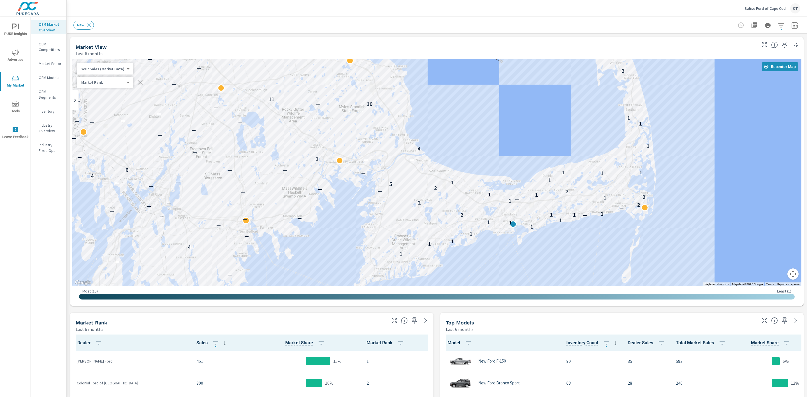
drag, startPoint x: 629, startPoint y: 138, endPoint x: 710, endPoint y: 177, distance: 89.7
click at [710, 177] on div "— 2 — 1 — 1 — — — — — — 1 — — — 1 — — 4 1 1 — — 1 — 1 — 1 1 1 — — — 2 1 — 1 1 —…" at bounding box center [436, 173] width 729 height 228
